Goal: Task Accomplishment & Management: Manage account settings

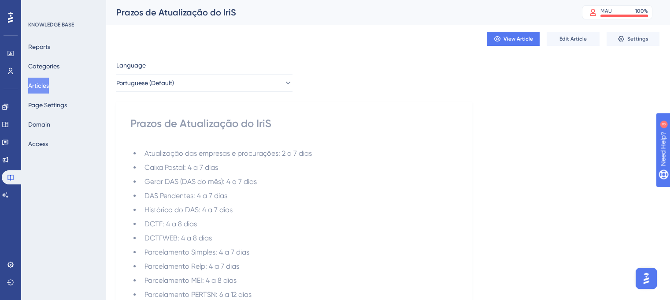
click at [42, 85] on button "Articles" at bounding box center [38, 86] width 21 height 16
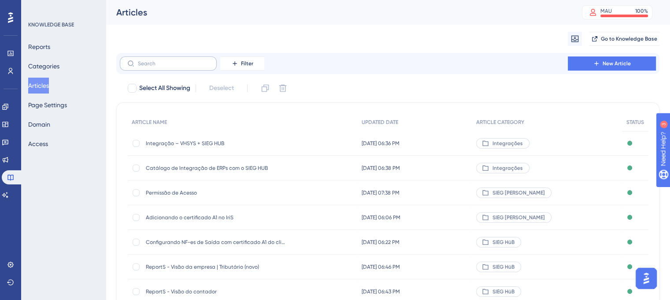
click at [186, 70] on label at bounding box center [168, 63] width 97 height 14
click at [186, 67] on input "text" at bounding box center [173, 63] width 71 height 6
paste input "Prazos de Atualização do IriS"
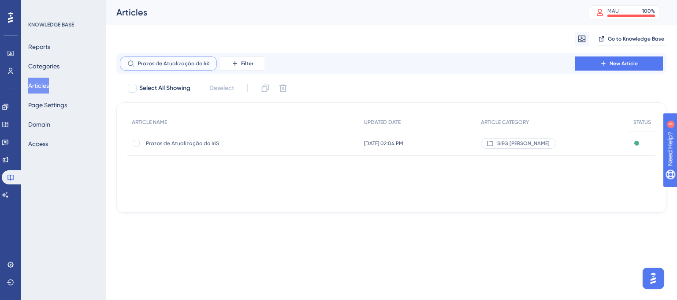
type input "Prazos de Atualização do IriS"
click at [188, 148] on div "Prazos de Atualização do IriS Prazos de Atualização do IriS" at bounding box center [216, 143] width 141 height 25
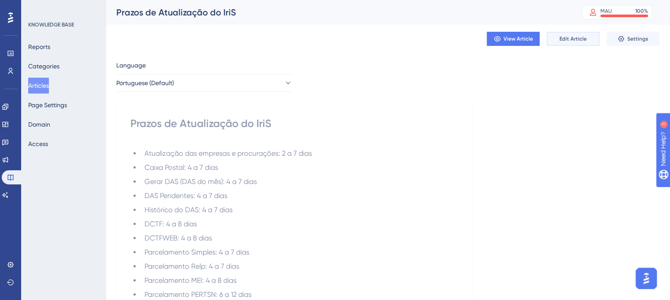
click at [566, 44] on button "Edit Article" at bounding box center [573, 39] width 53 height 14
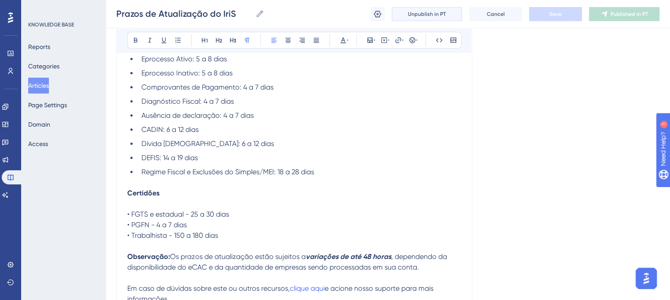
click at [430, 17] on span "Unpublish in PT" at bounding box center [427, 14] width 38 height 7
click at [38, 81] on button "Articles" at bounding box center [38, 86] width 21 height 16
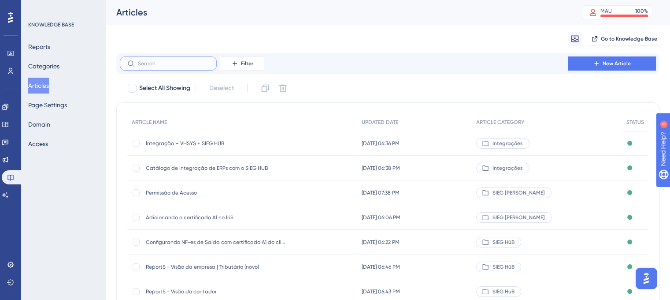
click at [155, 62] on input "text" at bounding box center [173, 63] width 71 height 6
paste input "Prazos de Atualização do IriS"
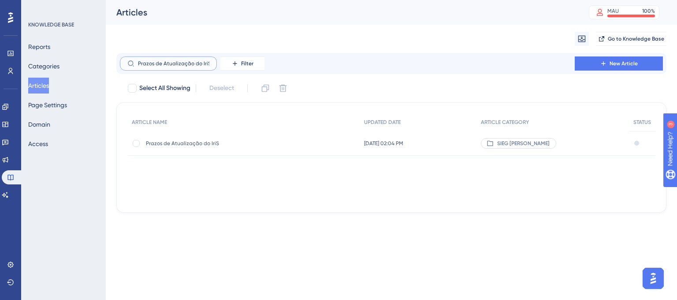
type input "Prazos de Atualização do IriS"
click at [49, 84] on button "Articles" at bounding box center [38, 86] width 21 height 16
